Goal: Navigation & Orientation: Understand site structure

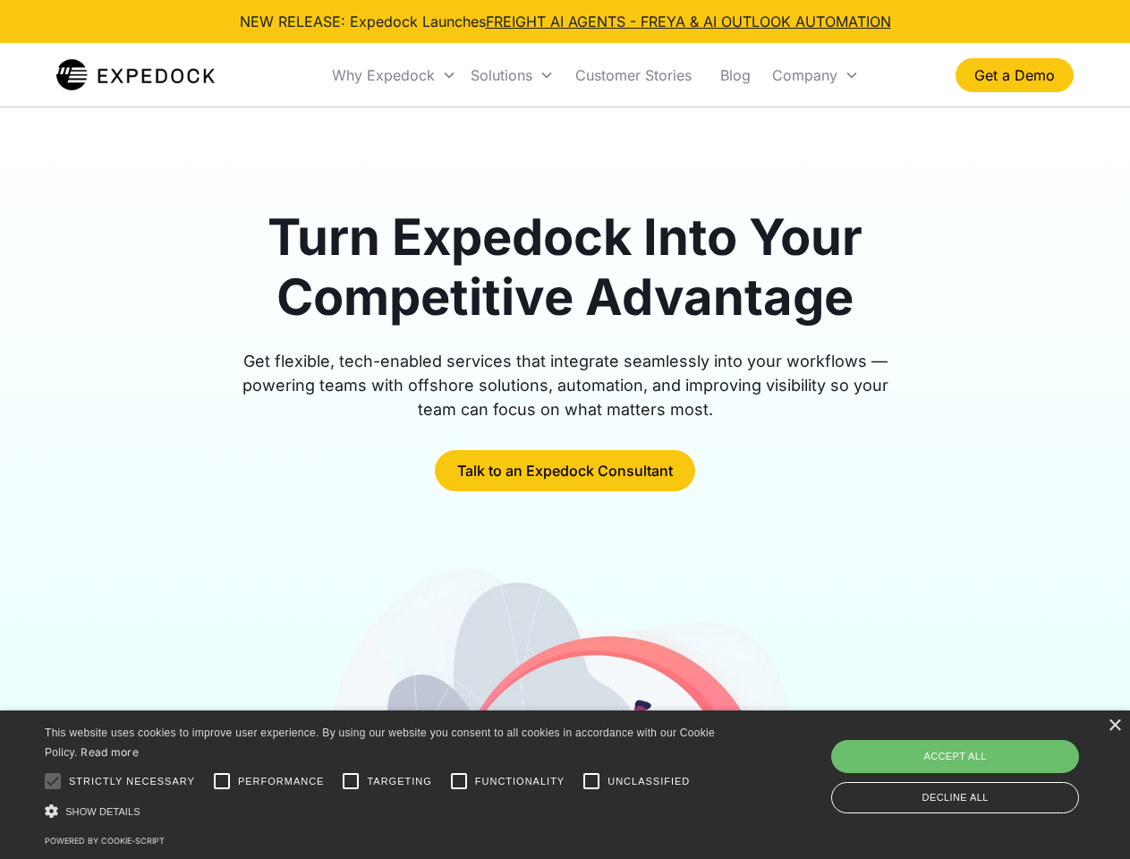
click at [394, 75] on div "Why Expedock" at bounding box center [383, 75] width 103 height 18
click at [512, 75] on div "Solutions" at bounding box center [502, 75] width 62 height 18
click at [815, 75] on div "Company" at bounding box center [804, 75] width 65 height 18
click at [53, 781] on div at bounding box center [53, 781] width 36 height 36
click at [222, 781] on input "Performance" at bounding box center [222, 781] width 36 height 36
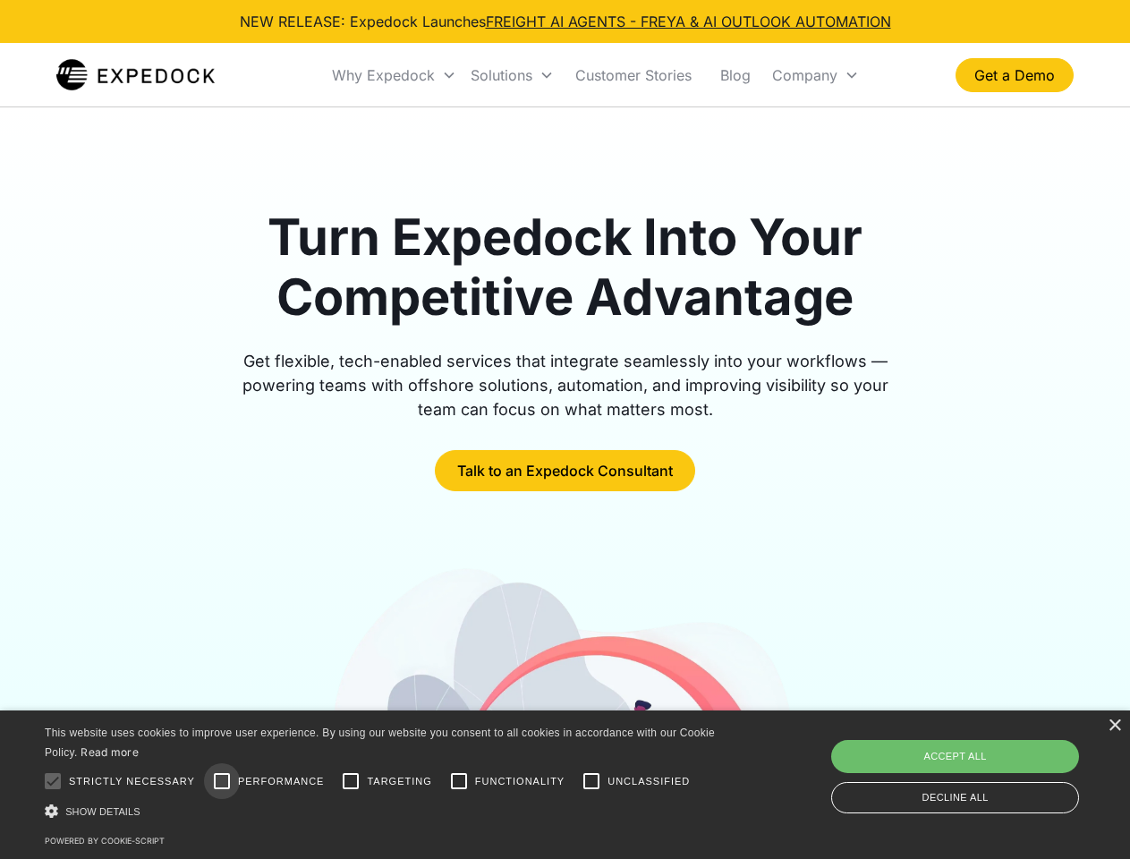
checkbox input "true"
click at [351, 781] on input "Targeting" at bounding box center [351, 781] width 36 height 36
checkbox input "true"
click at [459, 781] on input "Functionality" at bounding box center [459, 781] width 36 height 36
checkbox input "true"
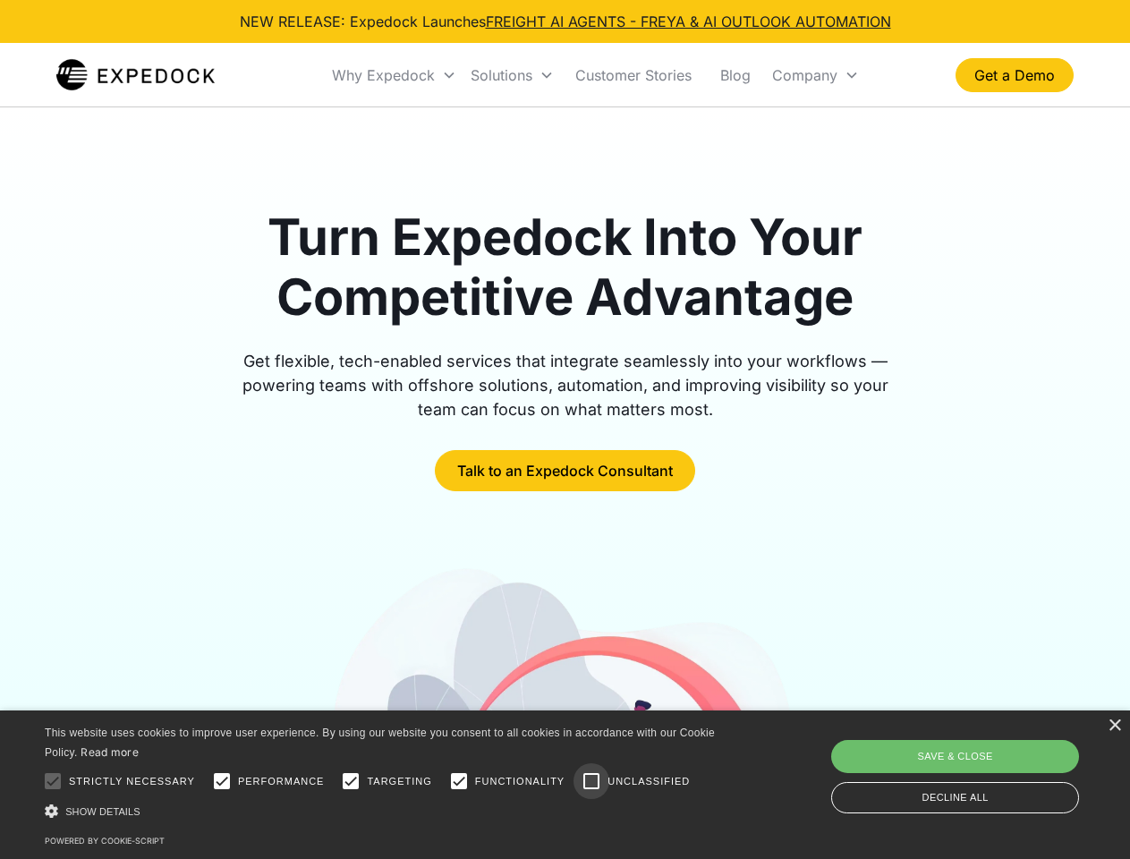
click at [591, 781] on input "Unclassified" at bounding box center [591, 781] width 36 height 36
checkbox input "true"
click at [383, 810] on div "Show details Hide details" at bounding box center [383, 811] width 676 height 19
